Goal: Task Accomplishment & Management: Complete application form

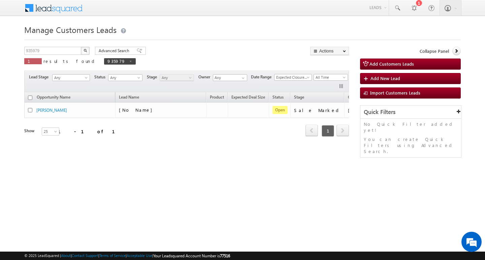
scroll to position [0, 27]
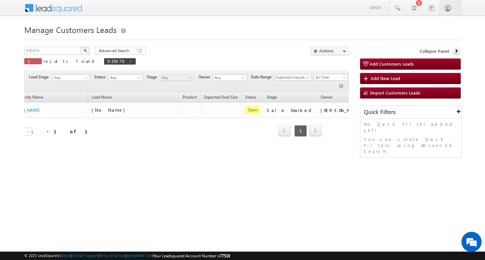
click at [52, 57] on p "1 results found 935979" at bounding box center [79, 61] width 111 height 9
click at [54, 52] on input "935979" at bounding box center [53, 51] width 58 height 8
type input "Search Customers Leads"
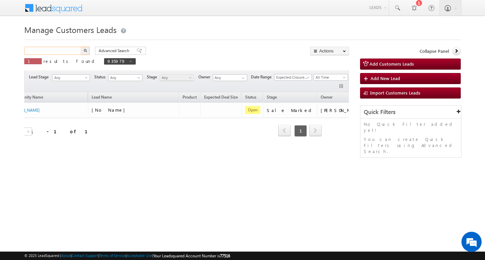
click at [67, 52] on input "text" at bounding box center [53, 51] width 58 height 8
paste input "947094"
type input "947094"
click at [81, 47] on button "button" at bounding box center [85, 51] width 9 height 8
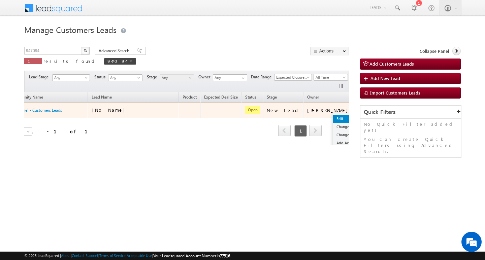
click at [333, 116] on link "Edit" at bounding box center [350, 119] width 34 height 8
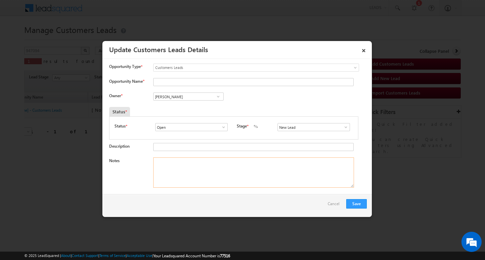
click at [265, 182] on textarea "Notes" at bounding box center [253, 173] width 201 height 30
click at [342, 132] on div "New Lead Interested Pending Documents Sales Marked Pending for Follow-Up Not Co…" at bounding box center [314, 127] width 75 height 9
click at [343, 125] on span at bounding box center [345, 127] width 7 height 5
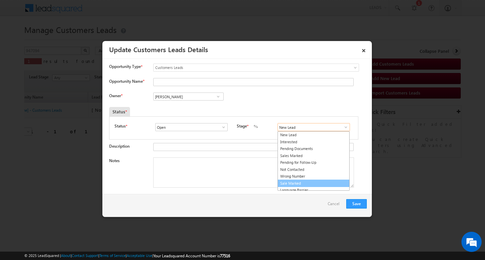
click at [328, 183] on link "Sale Marked" at bounding box center [313, 184] width 72 height 8
type input "Sale Marked"
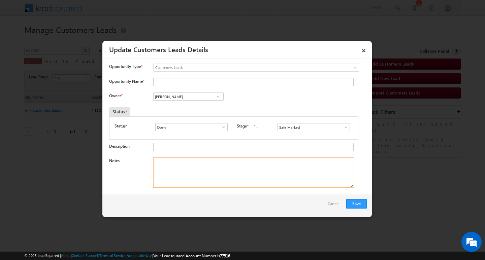
click at [256, 169] on textarea "Notes" at bounding box center [253, 173] width 201 height 30
click at [196, 97] on input "[PERSON_NAME]" at bounding box center [188, 97] width 70 height 8
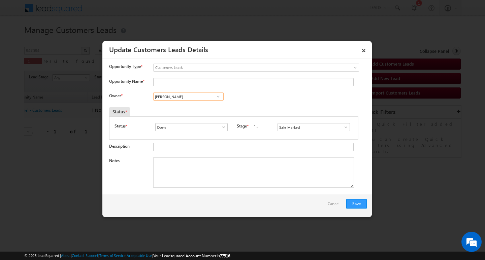
click at [196, 97] on input "[PERSON_NAME]" at bounding box center [188, 97] width 70 height 8
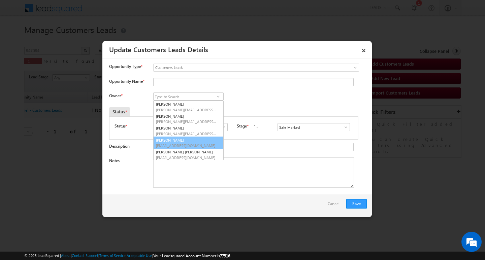
click at [226, 196] on div "Save Cancel" at bounding box center [236, 205] width 269 height 23
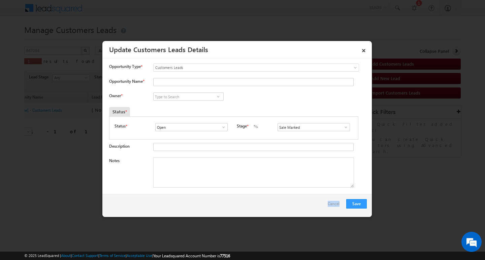
click at [226, 196] on div "Save Cancel" at bounding box center [236, 205] width 269 height 23
click at [244, 178] on textarea "Notes" at bounding box center [253, 173] width 201 height 30
click at [197, 80] on input "Opportunity Name *" at bounding box center [253, 82] width 200 height 8
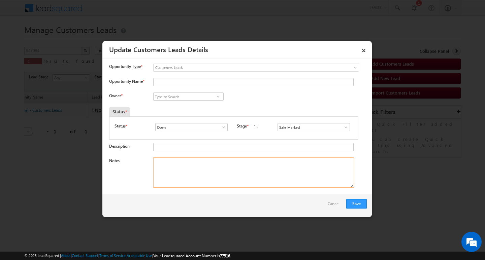
click at [248, 174] on textarea "Notes" at bounding box center [253, 173] width 201 height 30
click at [220, 176] on textarea "Notes" at bounding box center [253, 173] width 201 height 30
paste textarea "2L / LAKH Customer required top-up loan address SIKAR"
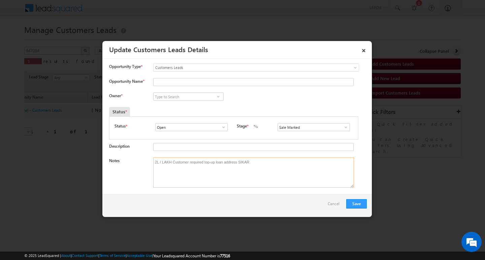
type textarea "2L / LAKH Customer required top-up loan address SIKAR"
click at [201, 94] on input at bounding box center [188, 97] width 70 height 8
click at [184, 83] on input "Opportunity Name *" at bounding box center [253, 82] width 200 height 8
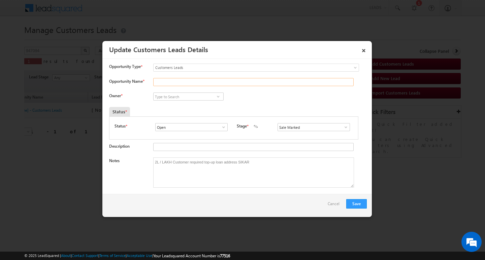
paste input "[PERSON_NAME]"
type input "[PERSON_NAME]"
click at [171, 98] on input at bounding box center [188, 97] width 70 height 8
click at [182, 93] on input at bounding box center [188, 97] width 70 height 8
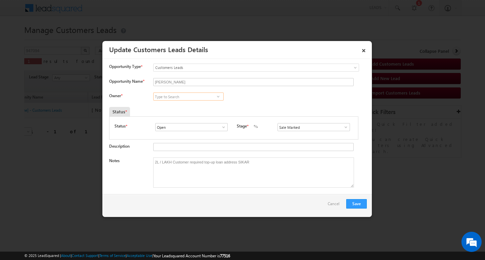
click at [181, 95] on input at bounding box center [188, 97] width 70 height 8
paste input "[PERSON_NAME]"
click at [187, 105] on link "[PERSON_NAME] Nayak [EMAIL_ADDRESS][DOMAIN_NAME]" at bounding box center [188, 107] width 70 height 13
type input "[PERSON_NAME]"
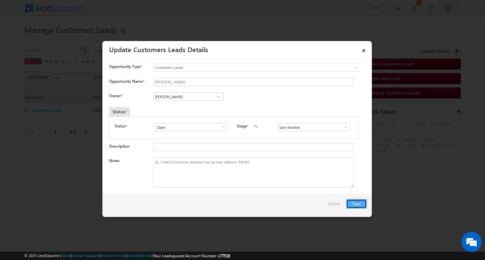
click at [354, 206] on button "Save" at bounding box center [356, 203] width 21 height 9
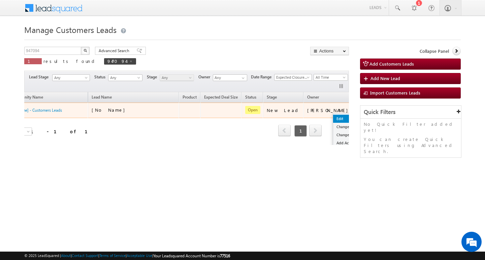
click at [333, 117] on link "Edit" at bounding box center [350, 119] width 34 height 8
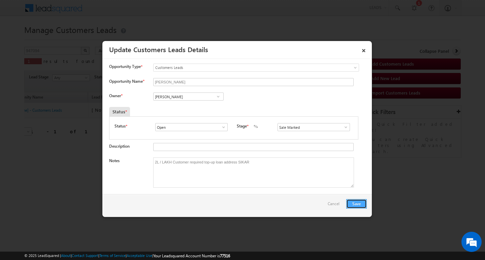
click at [352, 204] on button "Save" at bounding box center [356, 203] width 21 height 9
